Goal: Task Accomplishment & Management: Manage account settings

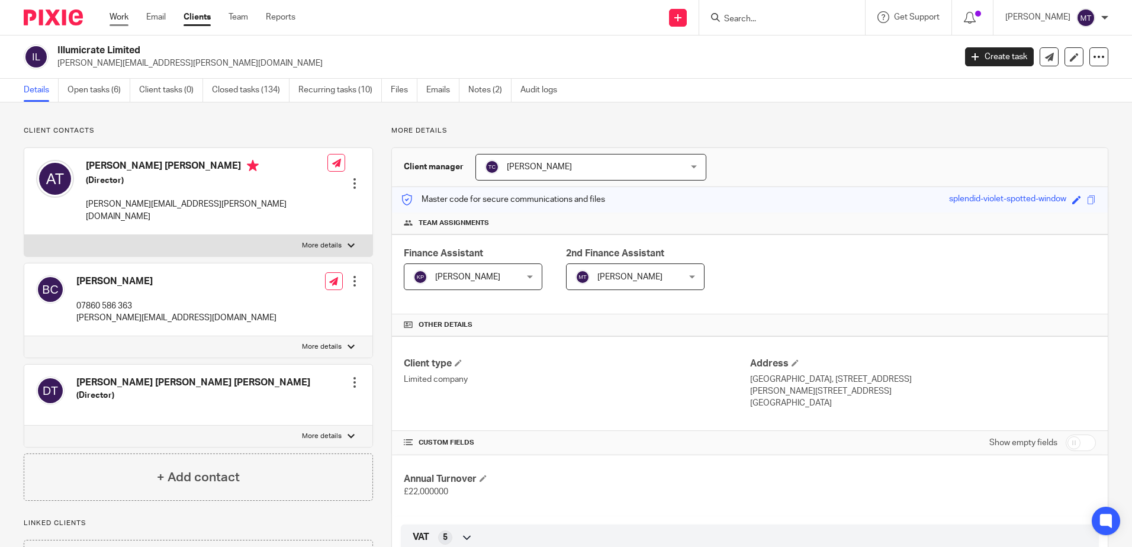
click at [121, 20] on link "Work" at bounding box center [119, 17] width 19 height 12
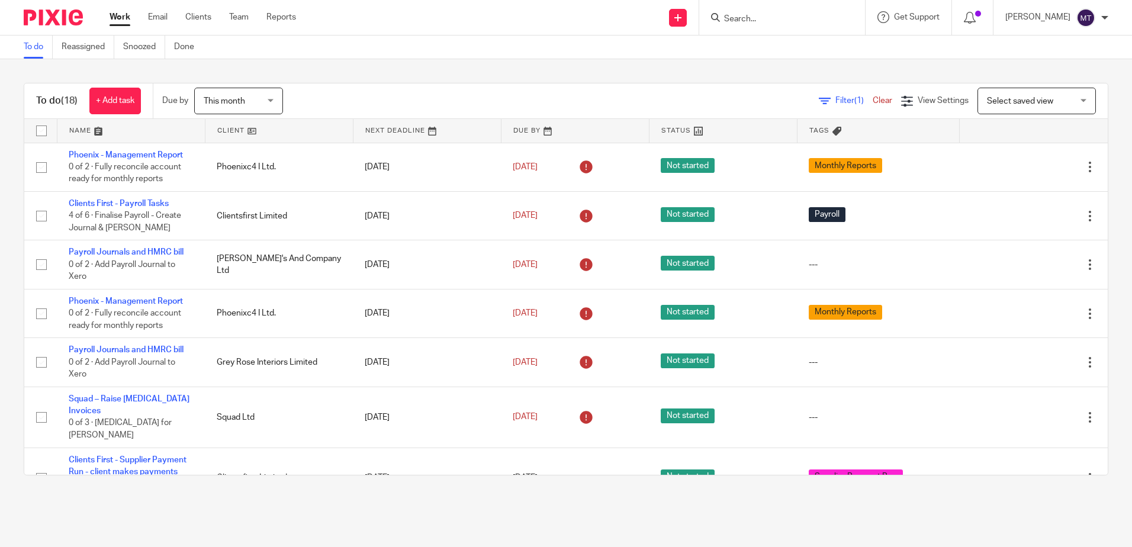
click at [227, 128] on link at bounding box center [278, 131] width 147 height 24
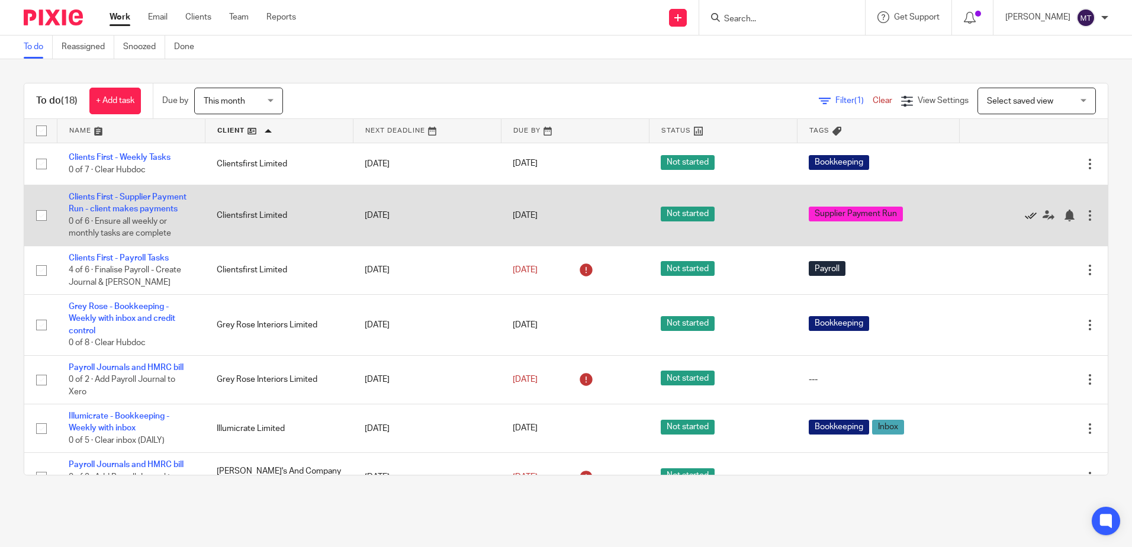
click at [1025, 213] on icon at bounding box center [1031, 216] width 12 height 12
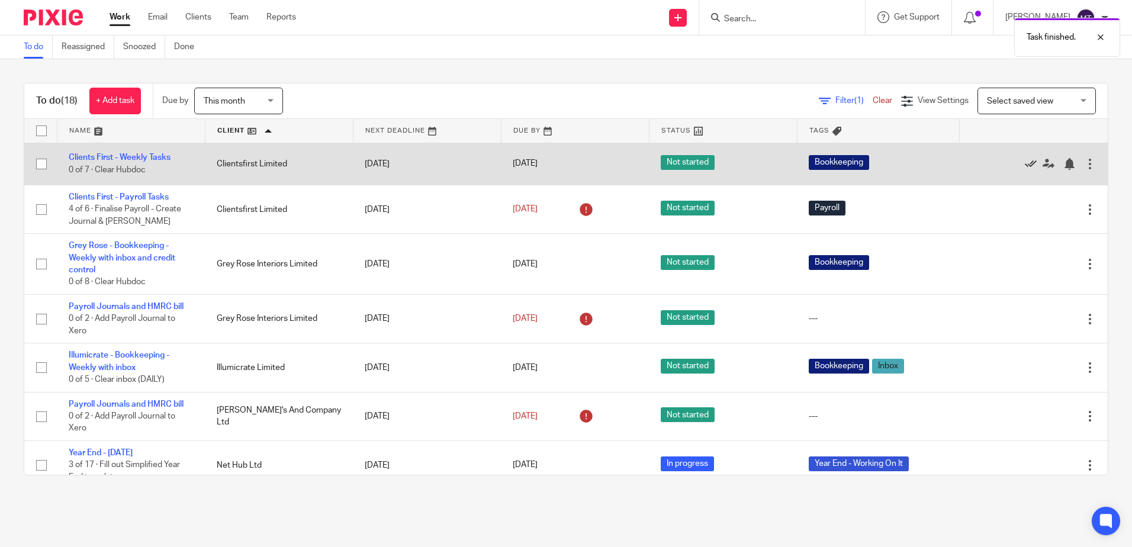
click at [1025, 161] on icon at bounding box center [1031, 164] width 12 height 12
